Goal: Information Seeking & Learning: Learn about a topic

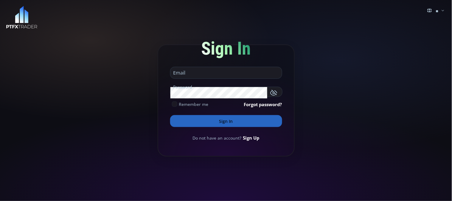
type input "**********"
click at [224, 121] on button "Sign In" at bounding box center [226, 121] width 112 height 12
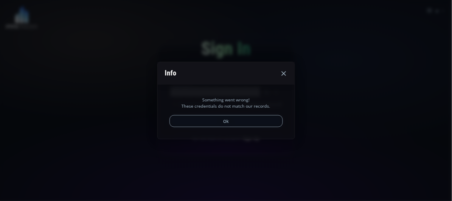
click at [283, 73] on icon at bounding box center [283, 73] width 7 height 7
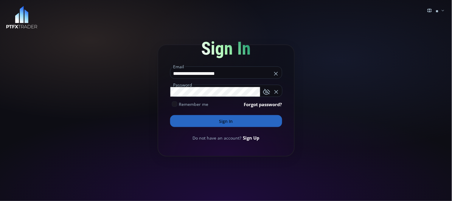
click at [223, 121] on button "Sign In" at bounding box center [226, 121] width 112 height 12
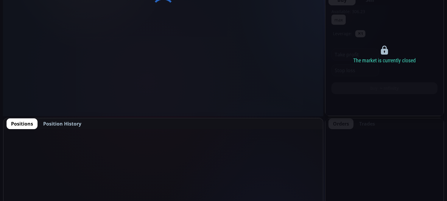
scroll to position [165, 0]
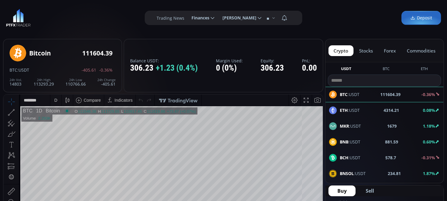
scroll to position [83, 0]
click at [341, 111] on b "ETH" at bounding box center [344, 110] width 8 height 6
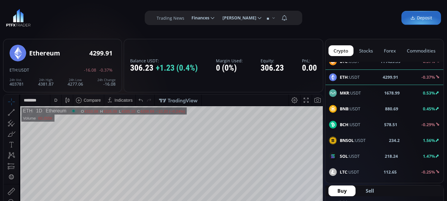
scroll to position [66, 0]
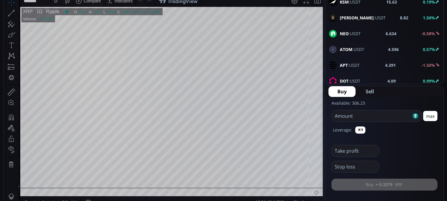
scroll to position [33, 0]
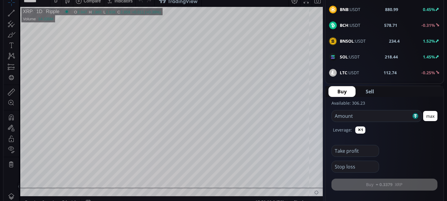
click at [350, 57] on span "SOL :USDT" at bounding box center [350, 57] width 20 height 6
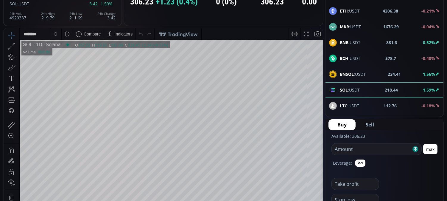
scroll to position [99, 0]
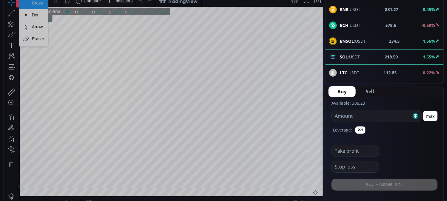
drag, startPoint x: 14, startPoint y: 6, endPoint x: 7, endPoint y: 40, distance: 34.8
click at [7, 39] on div "" at bounding box center [11, 39] width 15 height 89
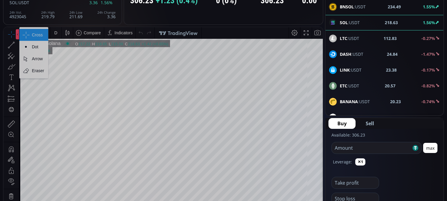
scroll to position [66, 0]
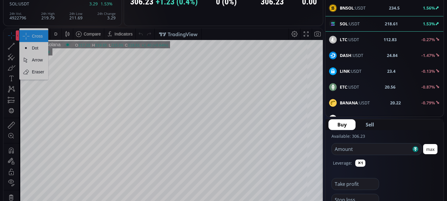
click at [53, 35] on div "D" at bounding box center [55, 33] width 5 height 11
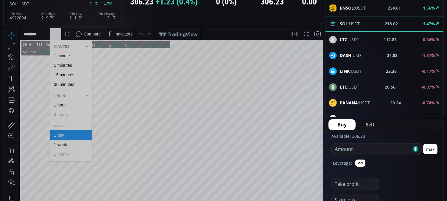
click at [60, 106] on div "1 hour" at bounding box center [60, 105] width 12 height 5
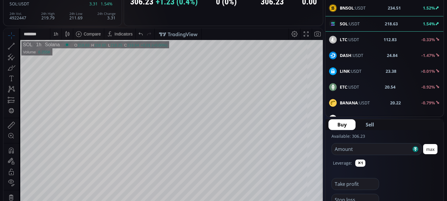
click at [10, 47] on icon at bounding box center [11, 46] width 8 height 8
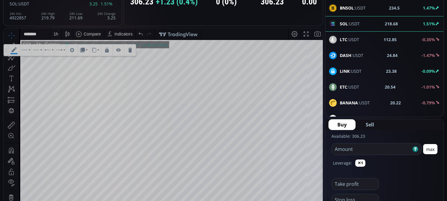
click at [323, 61] on html "**********" at bounding box center [164, 134] width 320 height 213
click at [36, 55] on body "**********" at bounding box center [164, 134] width 320 height 213
click at [132, 50] on icon at bounding box center [130, 50] width 4 height 5
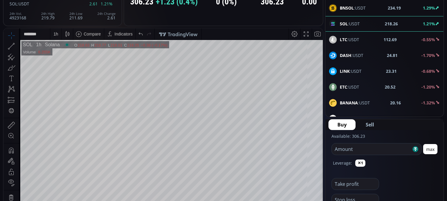
click at [7, 46] on icon at bounding box center [11, 46] width 8 height 8
click at [26, 49] on icon at bounding box center [24, 50] width 7 height 2
click at [37, 48] on div at bounding box center [37, 49] width 11 height 11
click at [18, 46] on div at bounding box center [17, 46] width 3 height 10
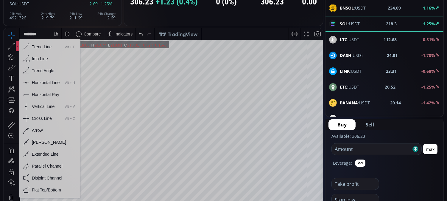
click at [41, 83] on div "Horizontal Line" at bounding box center [46, 82] width 28 height 5
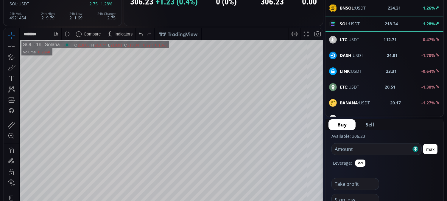
click at [54, 33] on div "1 h" at bounding box center [56, 34] width 5 height 5
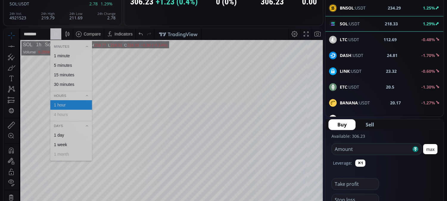
click at [62, 83] on div "30 minutes" at bounding box center [64, 84] width 20 height 5
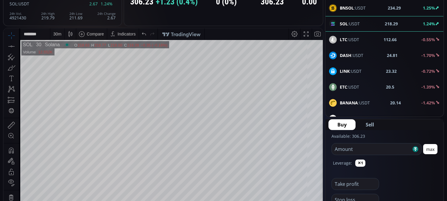
click at [58, 35] on div "30 m" at bounding box center [57, 34] width 8 height 5
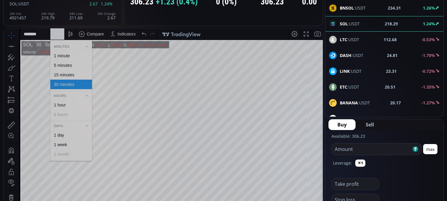
click at [60, 64] on div "5 minutes" at bounding box center [63, 65] width 18 height 5
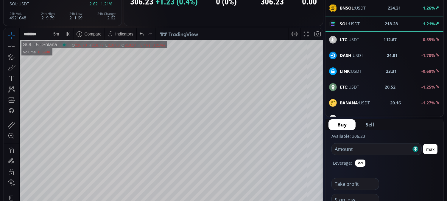
click at [58, 36] on div "5 m" at bounding box center [56, 34] width 6 height 5
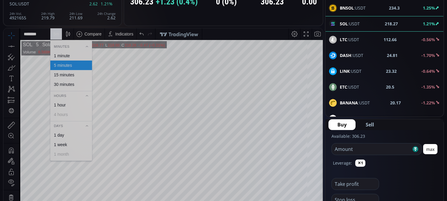
click at [60, 55] on div "1 minute" at bounding box center [62, 55] width 16 height 5
